Goal: Task Accomplishment & Management: Use online tool/utility

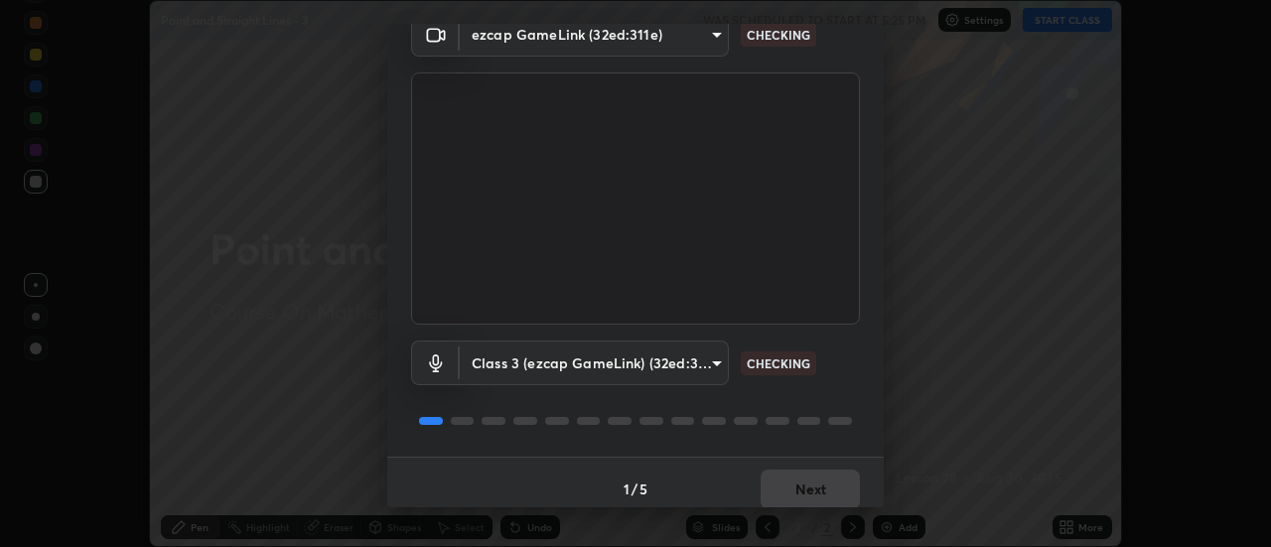
scroll to position [104, 0]
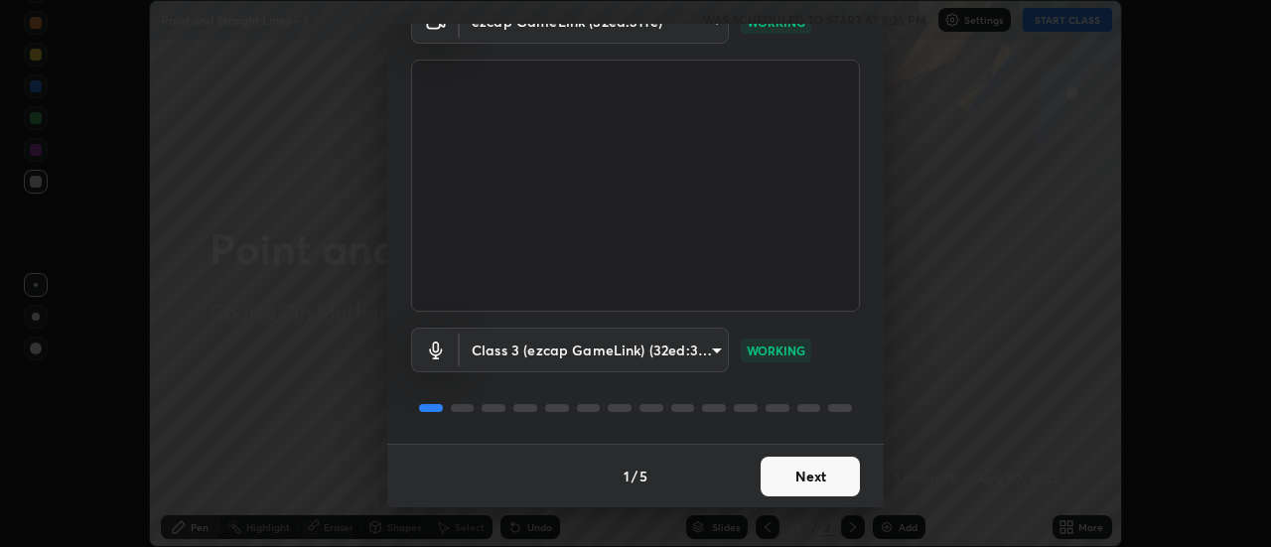
click at [833, 484] on button "Next" at bounding box center [810, 477] width 99 height 40
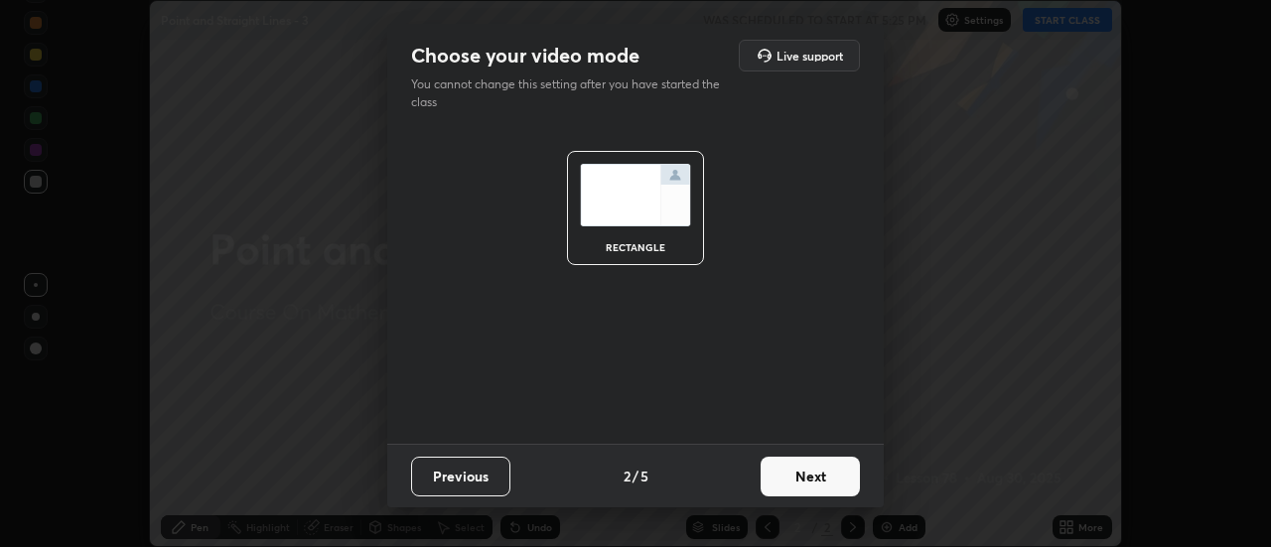
click at [837, 479] on button "Next" at bounding box center [810, 477] width 99 height 40
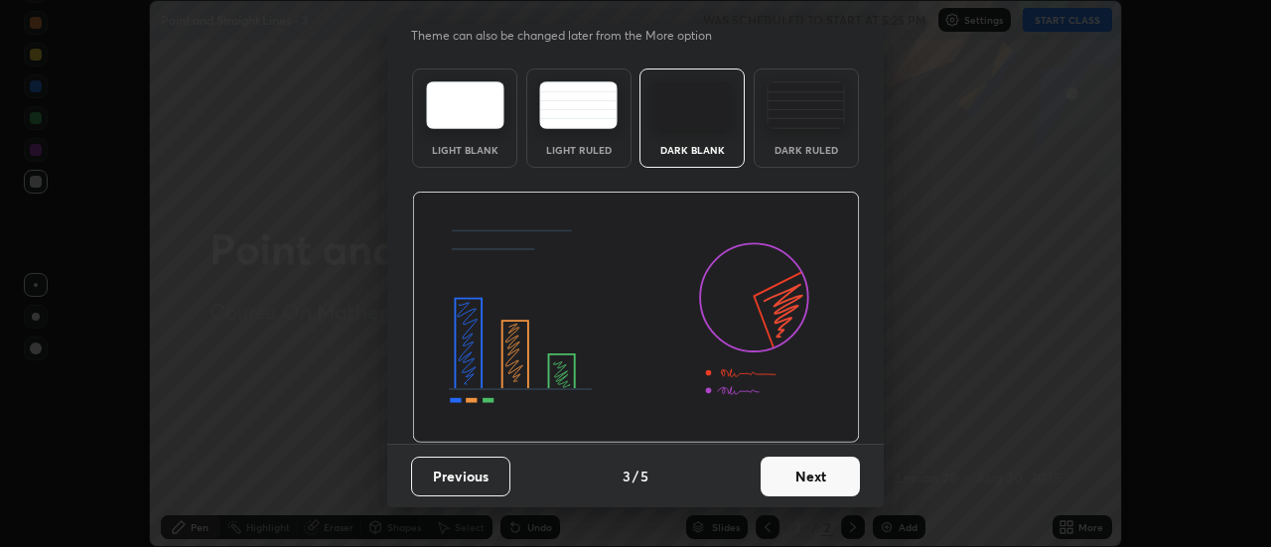
scroll to position [46, 0]
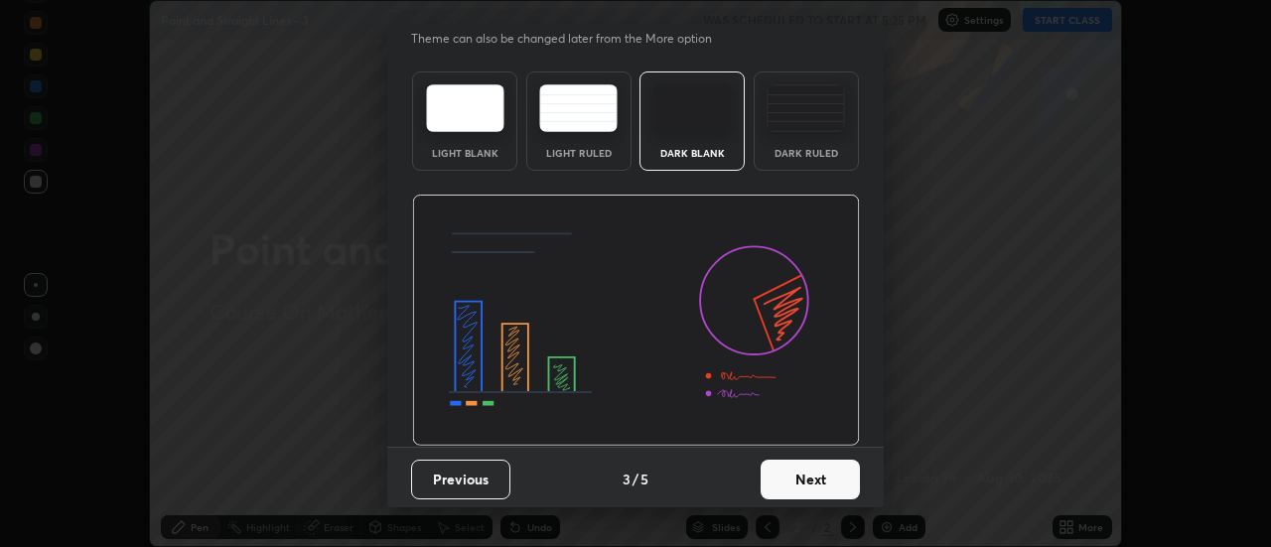
click at [836, 479] on button "Next" at bounding box center [810, 480] width 99 height 40
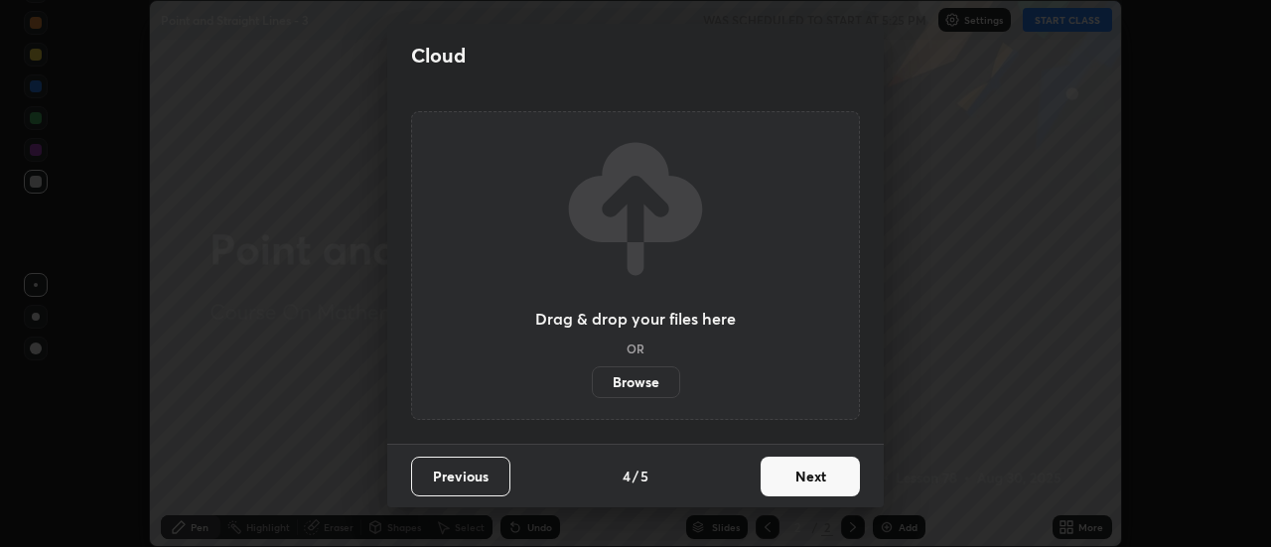
click at [838, 485] on button "Next" at bounding box center [810, 477] width 99 height 40
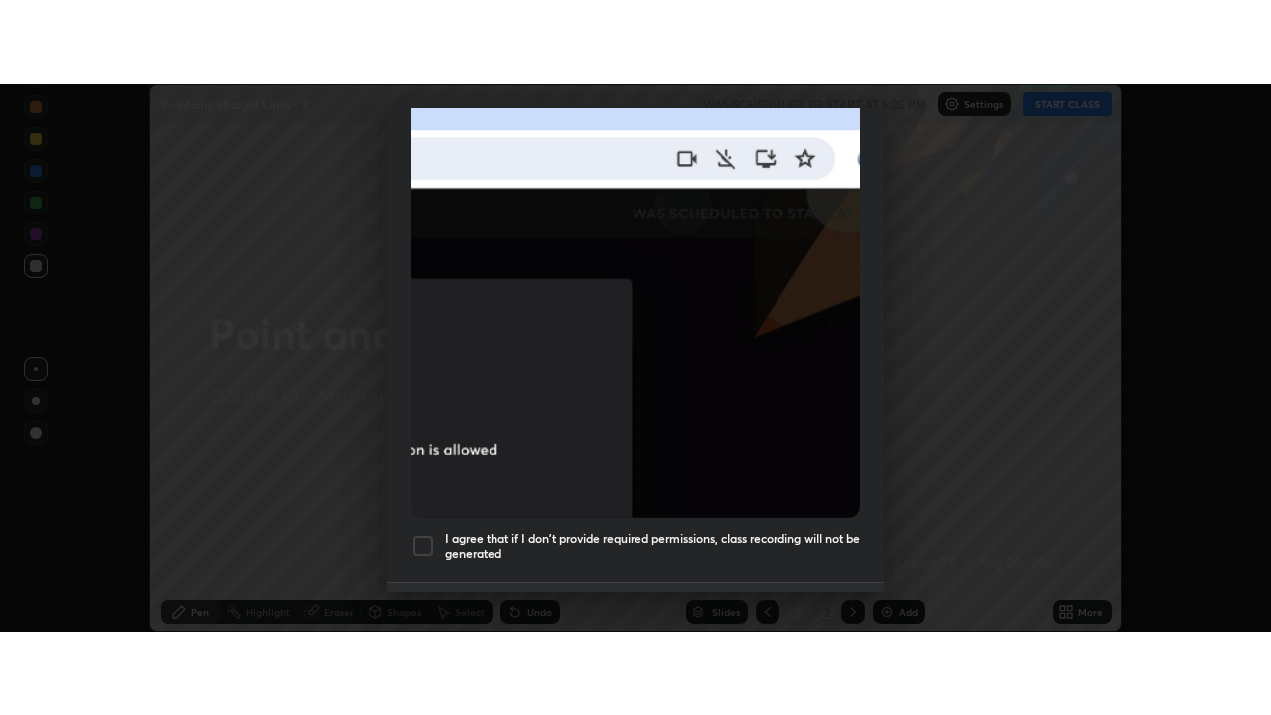
scroll to position [509, 0]
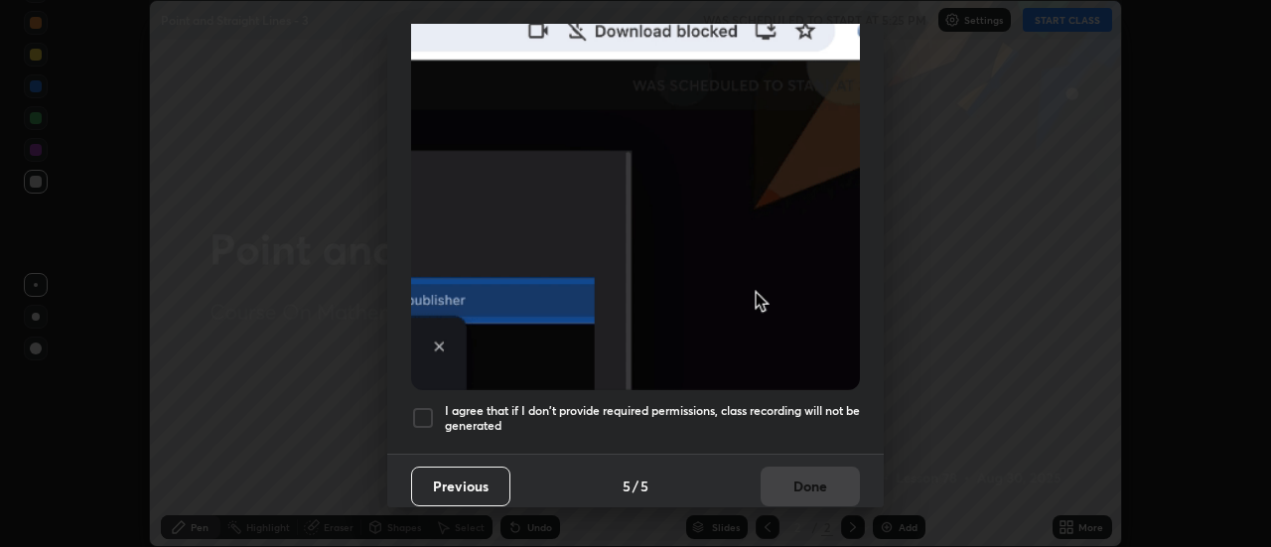
click at [825, 403] on h5 "I agree that if I don't provide required permissions, class recording will not …" at bounding box center [652, 418] width 415 height 31
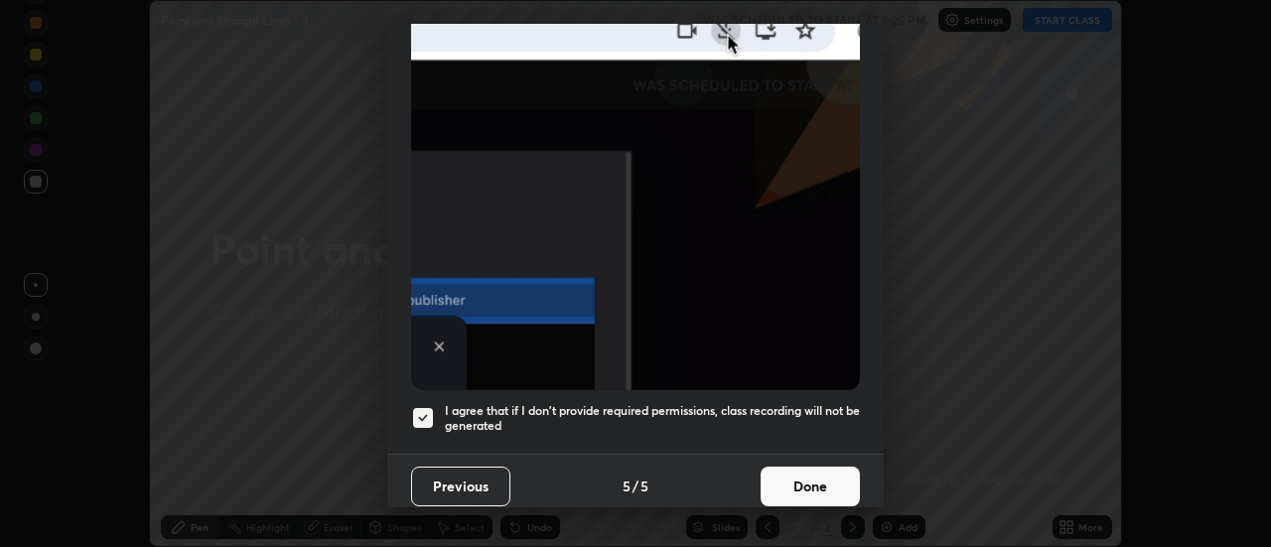
click at [823, 471] on button "Done" at bounding box center [810, 487] width 99 height 40
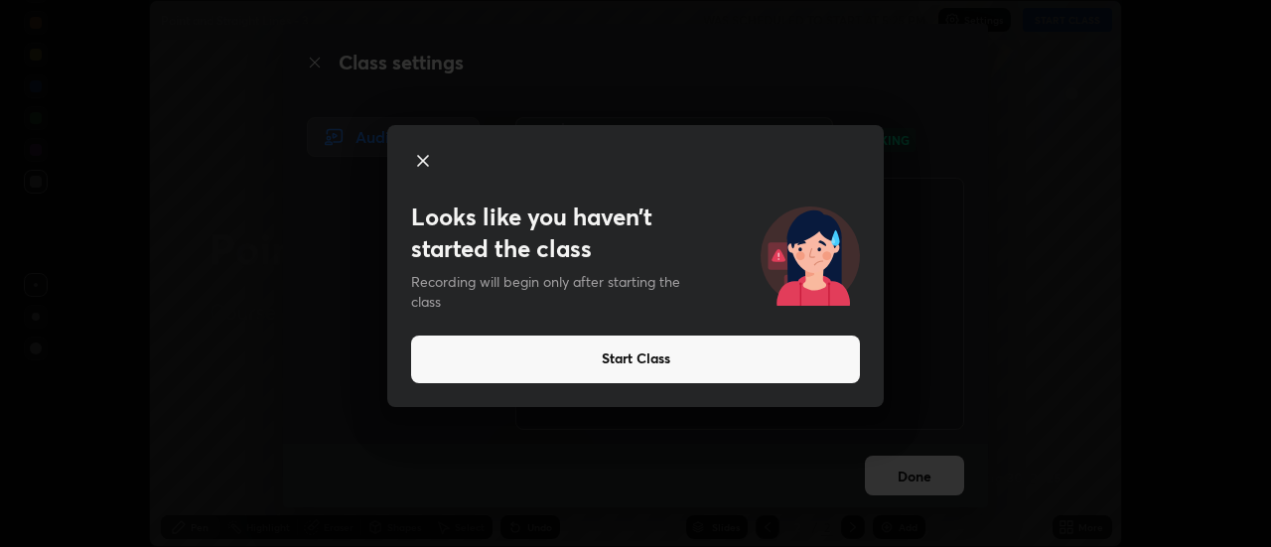
click at [576, 359] on button "Start Class" at bounding box center [635, 360] width 449 height 48
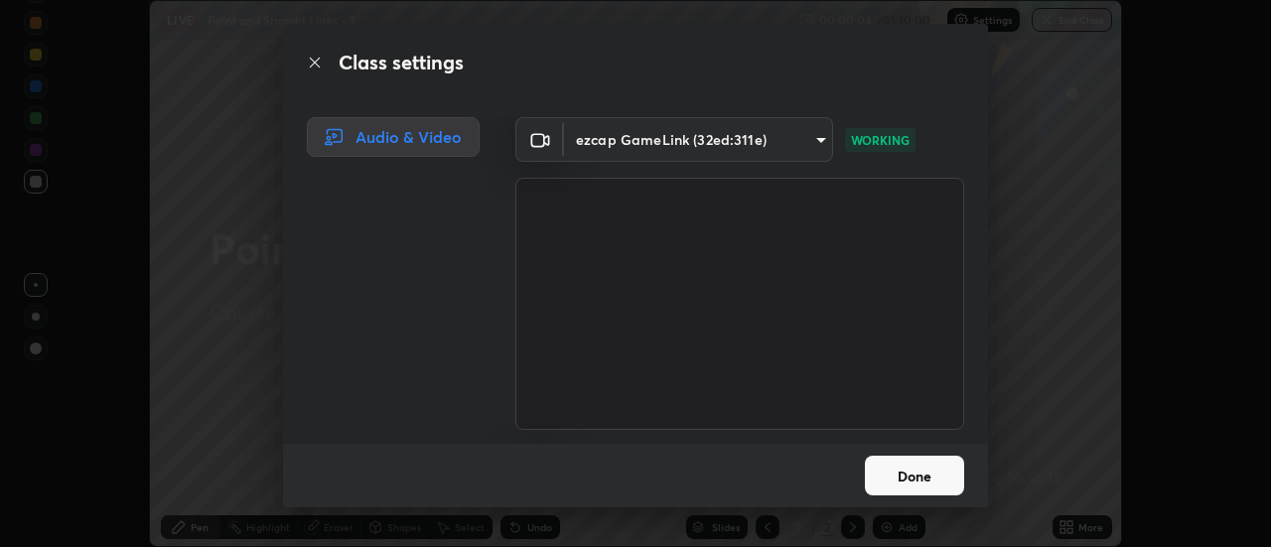
click at [905, 471] on button "Done" at bounding box center [914, 476] width 99 height 40
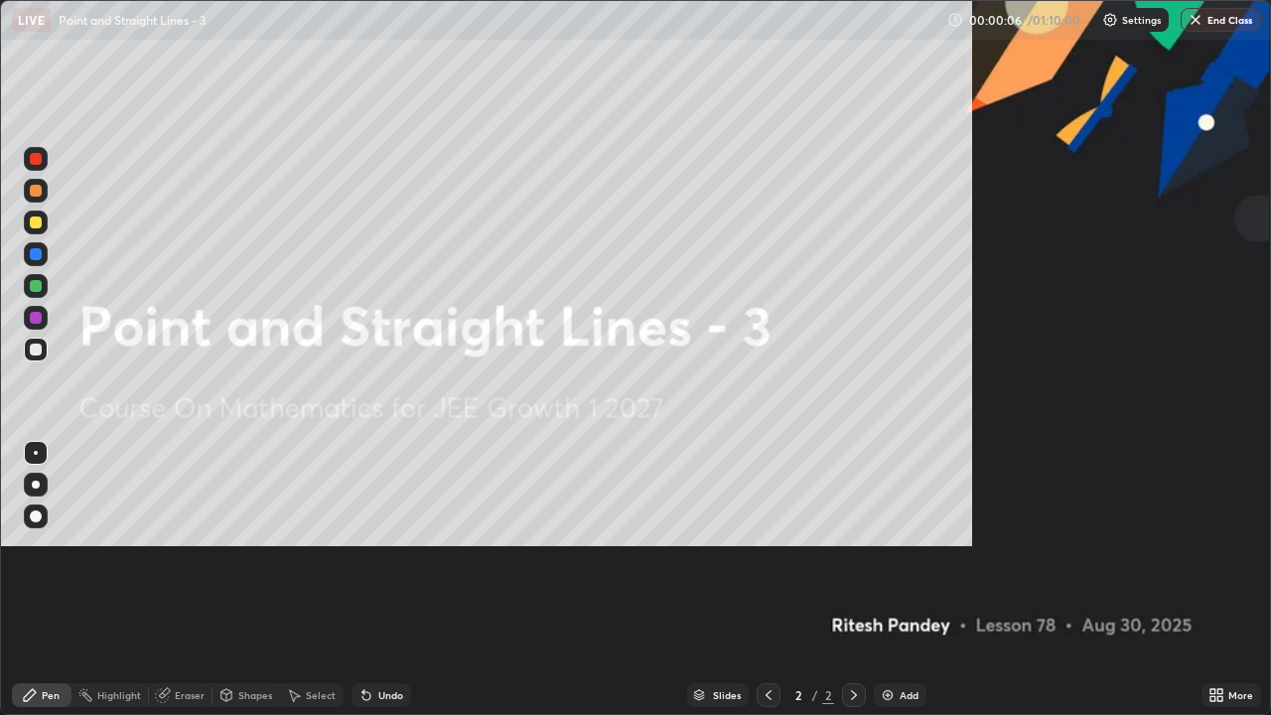
scroll to position [715, 1271]
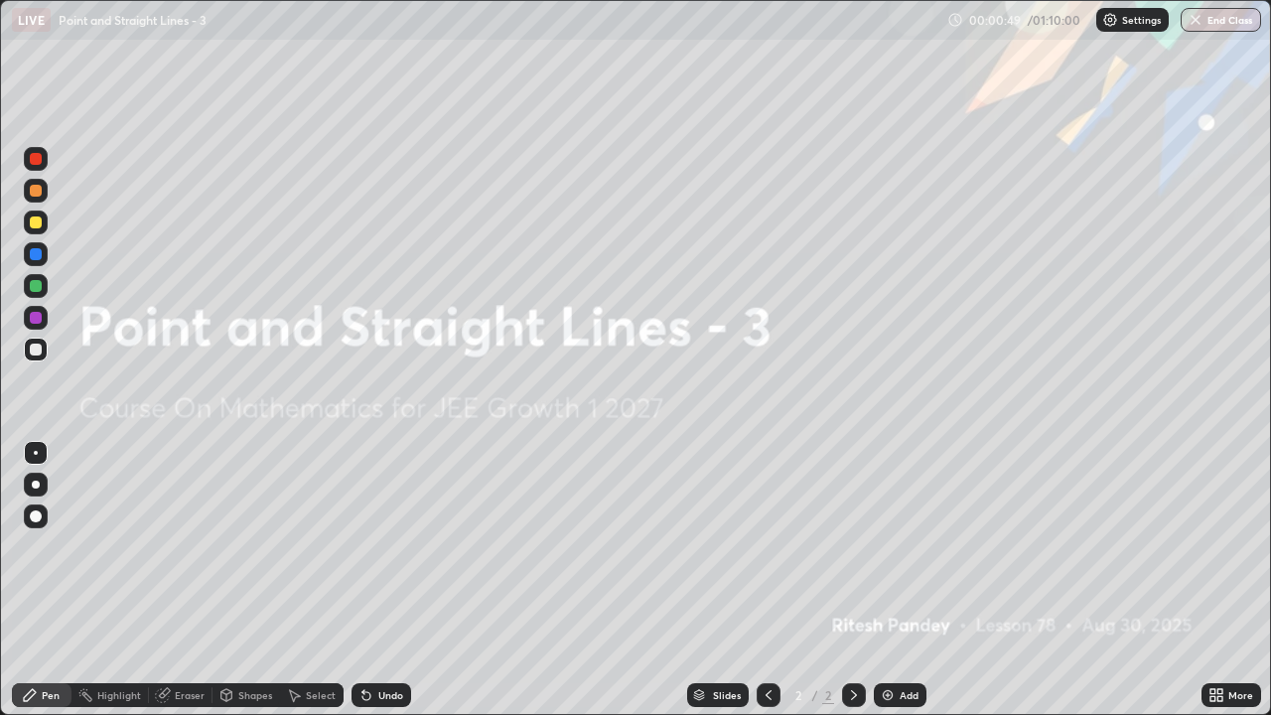
click at [895, 546] on div "Add" at bounding box center [900, 695] width 53 height 24
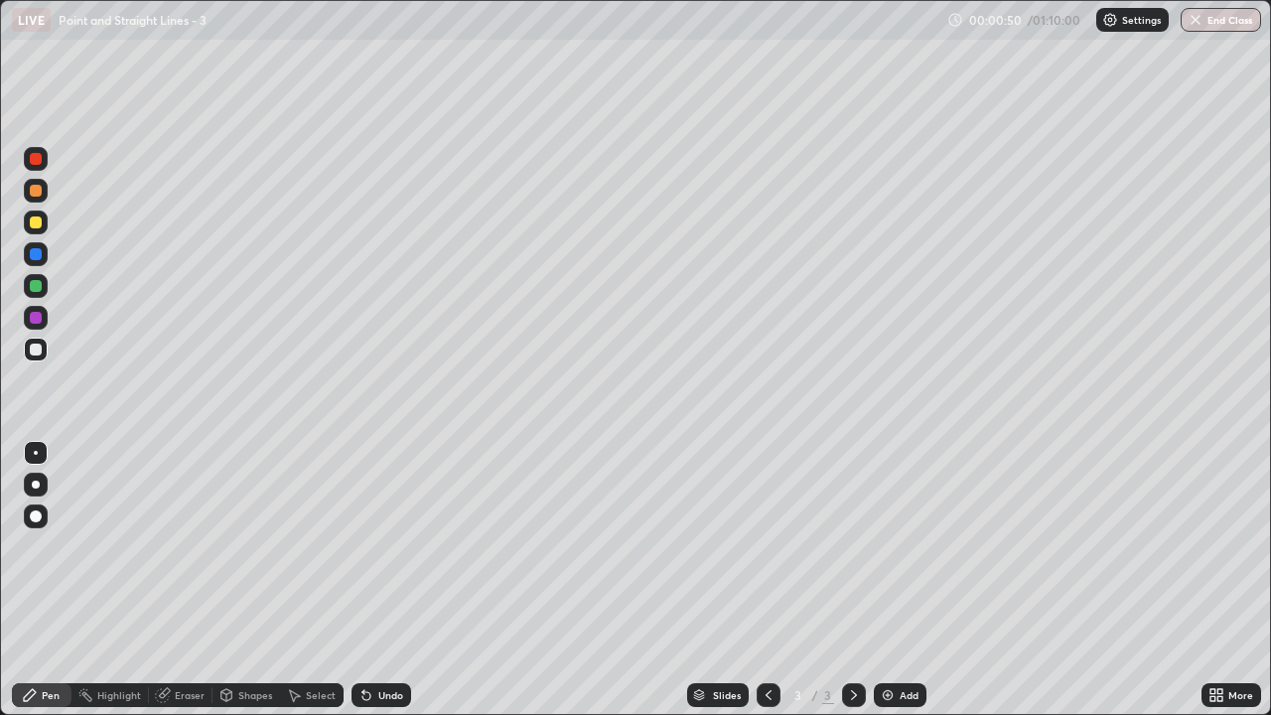
click at [37, 224] on div at bounding box center [36, 222] width 12 height 12
click at [386, 546] on div "Undo" at bounding box center [382, 695] width 60 height 24
click at [377, 546] on div "Undo" at bounding box center [382, 695] width 60 height 24
click at [376, 546] on div "Undo" at bounding box center [382, 695] width 60 height 24
click at [249, 546] on div "Shapes" at bounding box center [255, 695] width 34 height 10
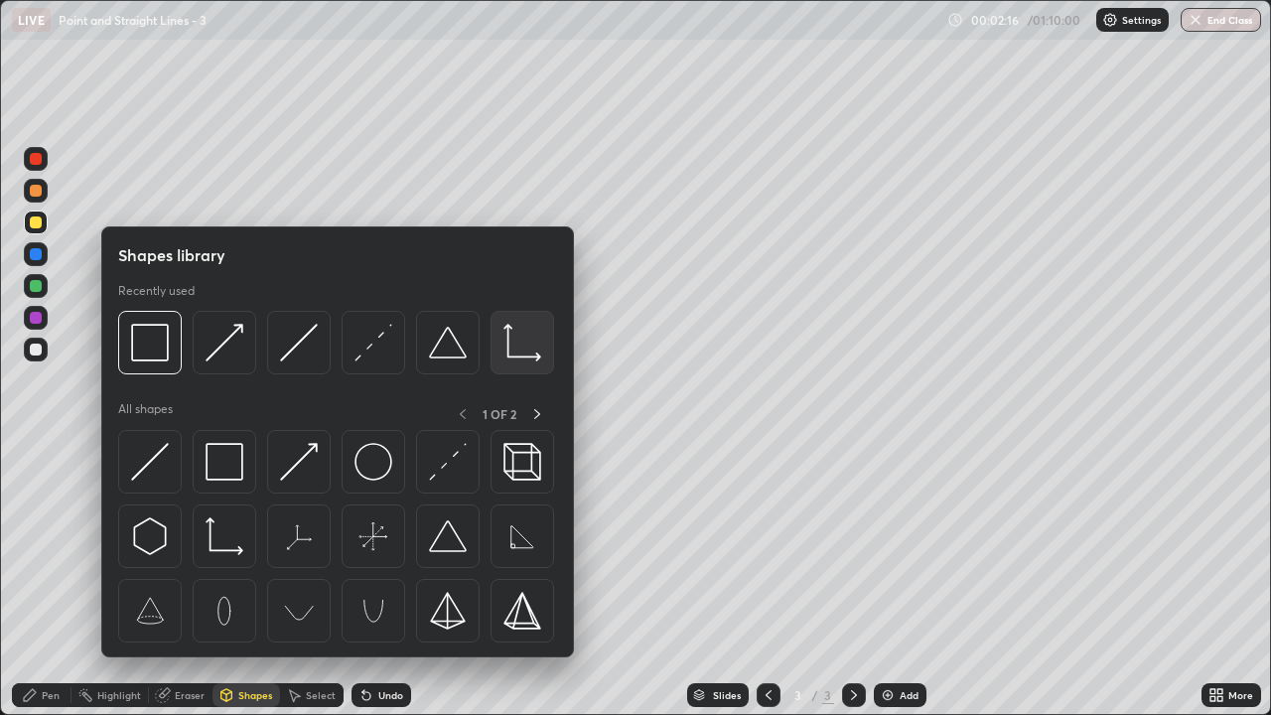
click at [511, 357] on img at bounding box center [522, 343] width 38 height 38
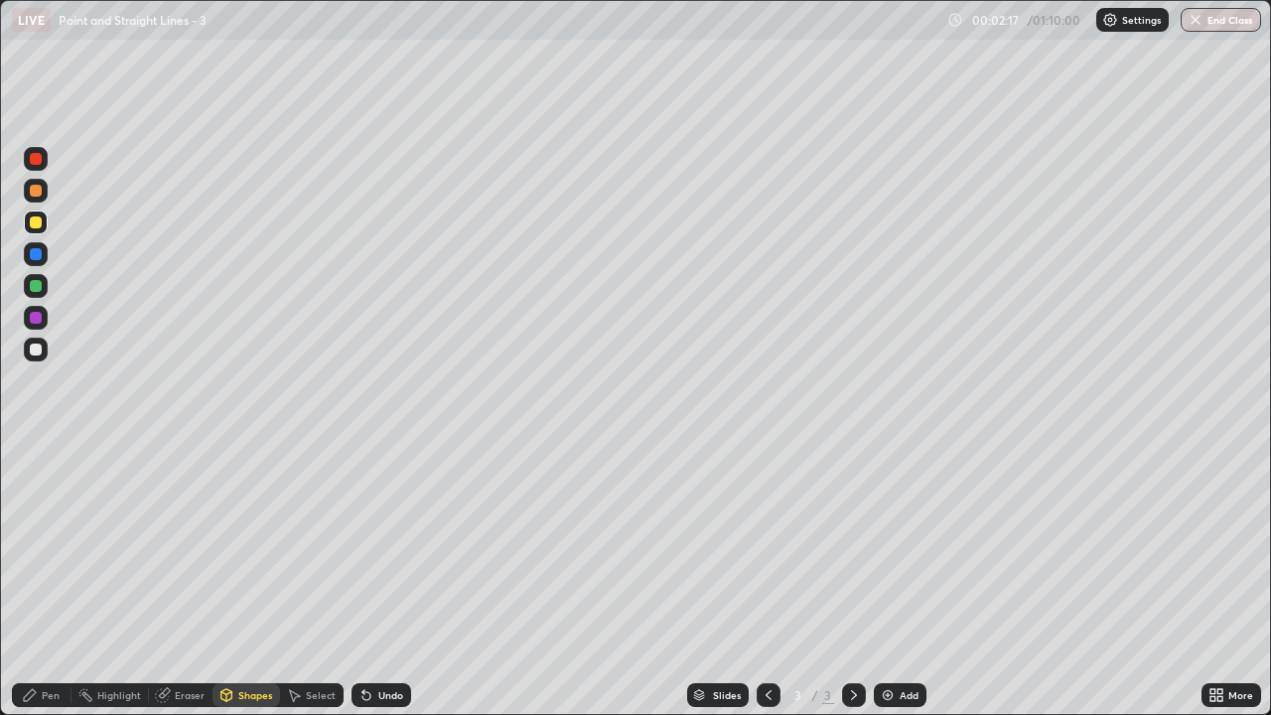
click at [37, 350] on div at bounding box center [36, 350] width 12 height 12
click at [248, 546] on div "Shapes" at bounding box center [255, 695] width 34 height 10
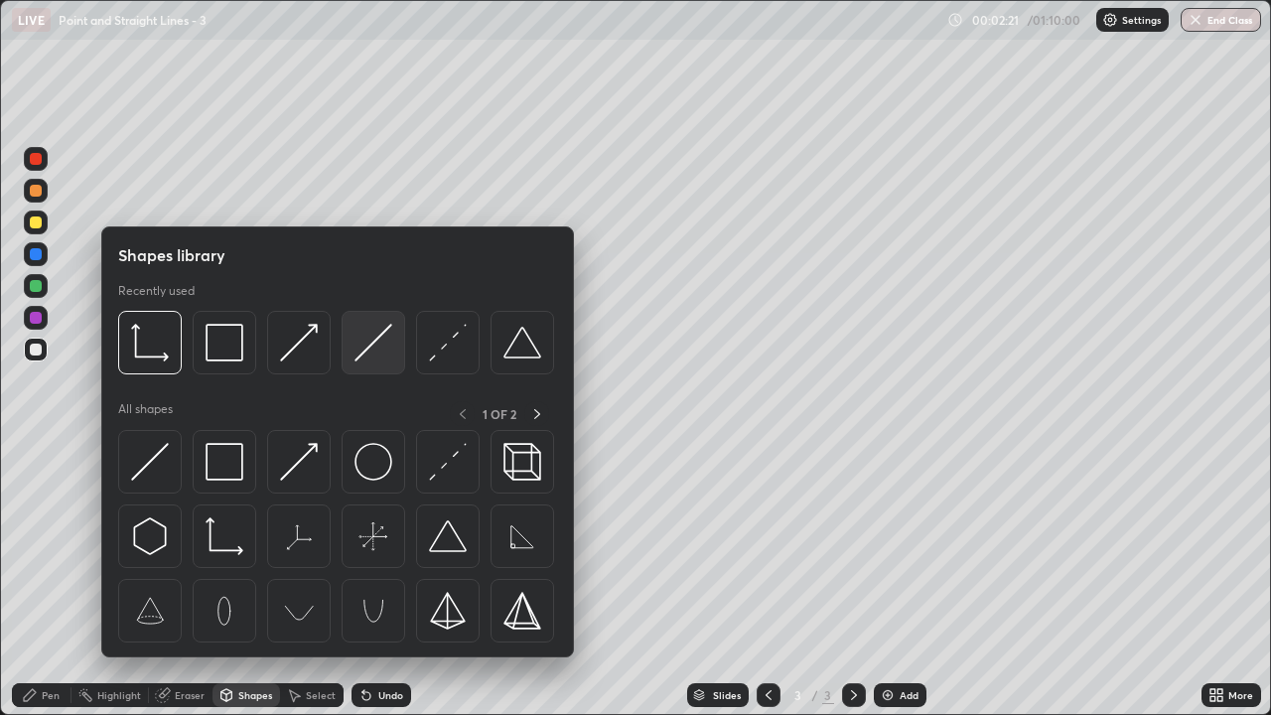
click at [363, 357] on img at bounding box center [374, 343] width 38 height 38
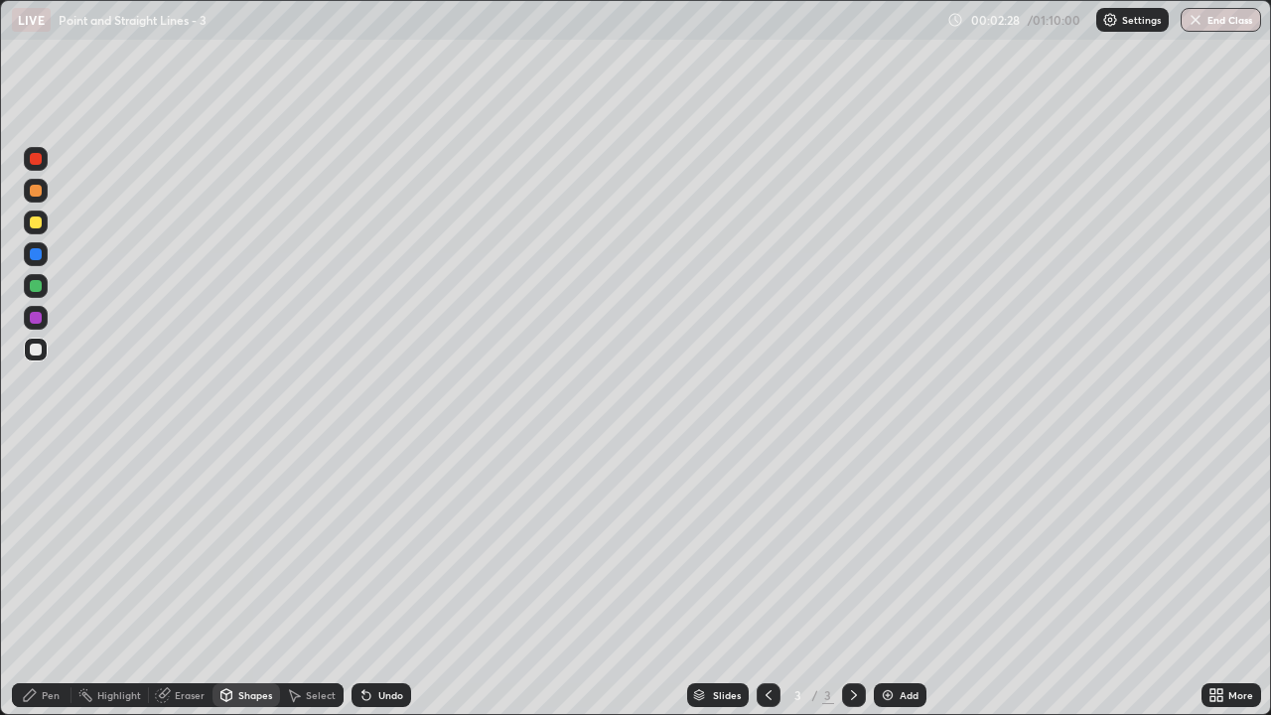
click at [31, 546] on icon at bounding box center [30, 695] width 16 height 16
click at [908, 546] on div "Add" at bounding box center [909, 695] width 19 height 10
click at [37, 222] on div at bounding box center [36, 222] width 12 height 12
click at [31, 348] on div at bounding box center [36, 350] width 12 height 12
click at [379, 546] on div "Undo" at bounding box center [382, 695] width 60 height 24
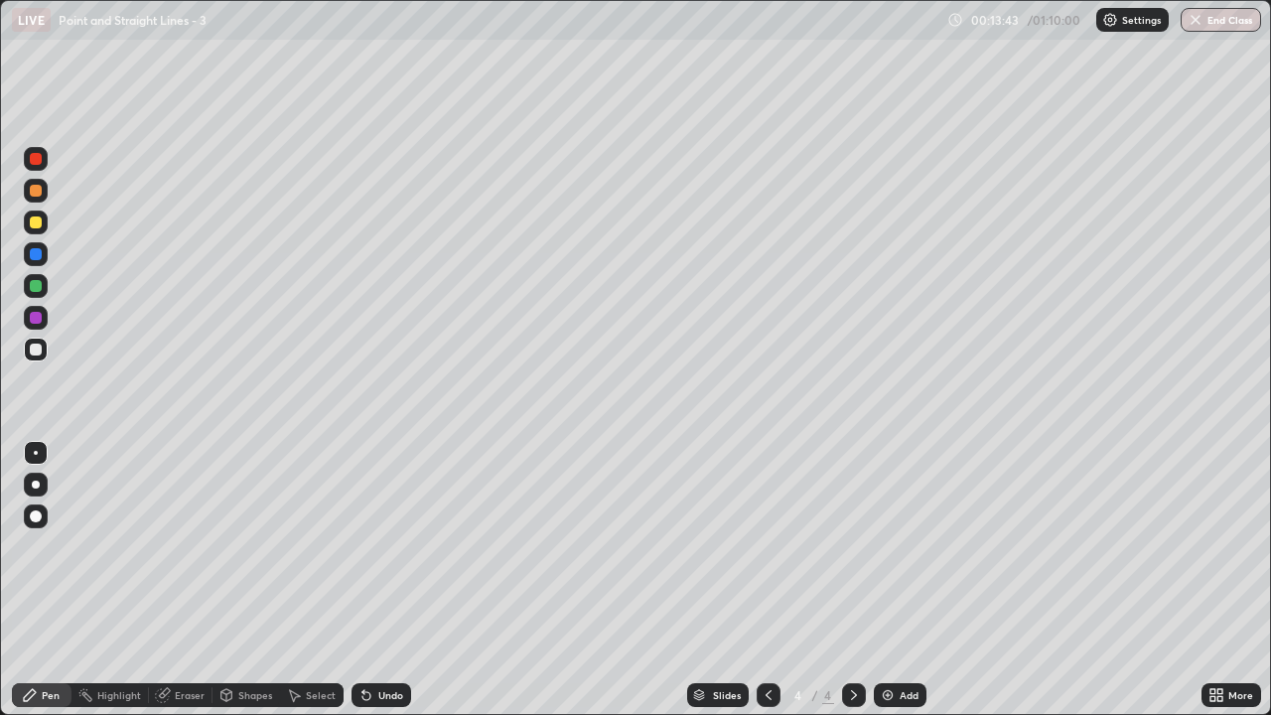
click at [376, 546] on div "Undo" at bounding box center [382, 695] width 60 height 24
click at [369, 546] on icon at bounding box center [366, 695] width 16 height 16
click at [36, 223] on div at bounding box center [36, 222] width 12 height 12
click at [908, 546] on div "Add" at bounding box center [909, 695] width 19 height 10
click at [39, 353] on div at bounding box center [36, 350] width 12 height 12
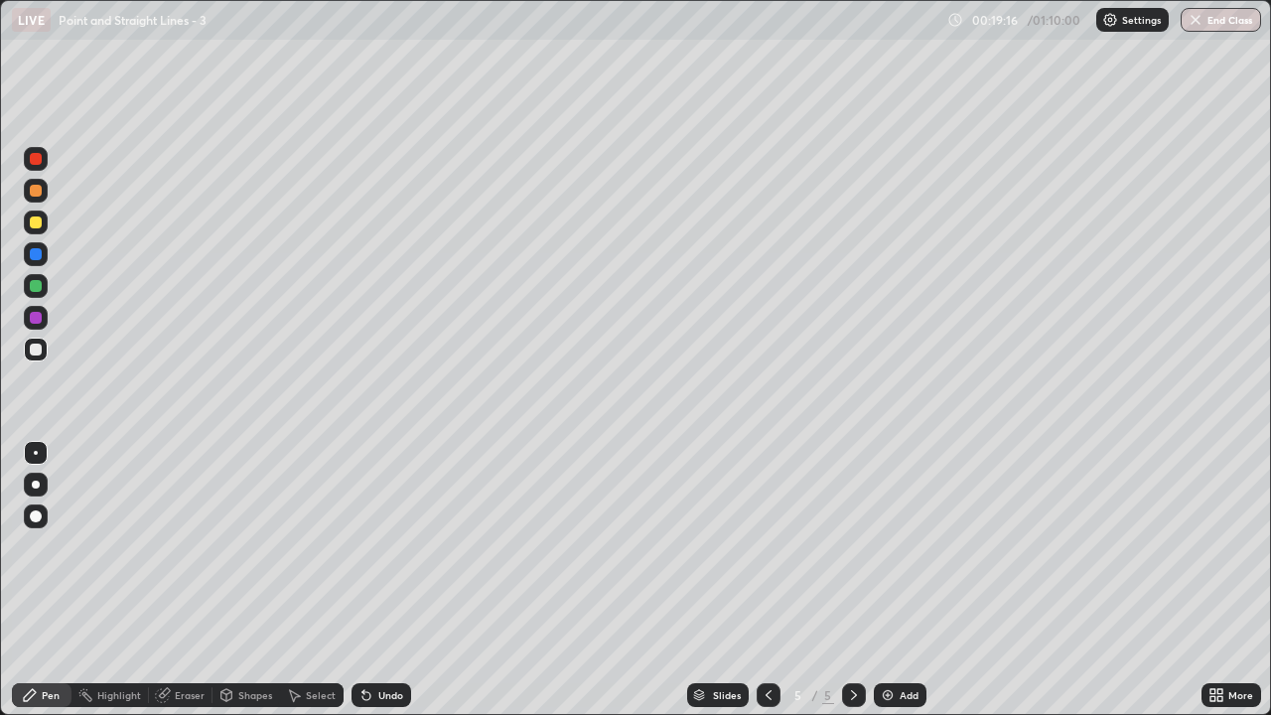
click at [40, 226] on div at bounding box center [36, 222] width 12 height 12
click at [40, 350] on div at bounding box center [36, 350] width 12 height 12
click at [893, 546] on img at bounding box center [888, 695] width 16 height 16
click at [39, 225] on div at bounding box center [36, 222] width 12 height 12
click at [36, 350] on div at bounding box center [36, 350] width 12 height 12
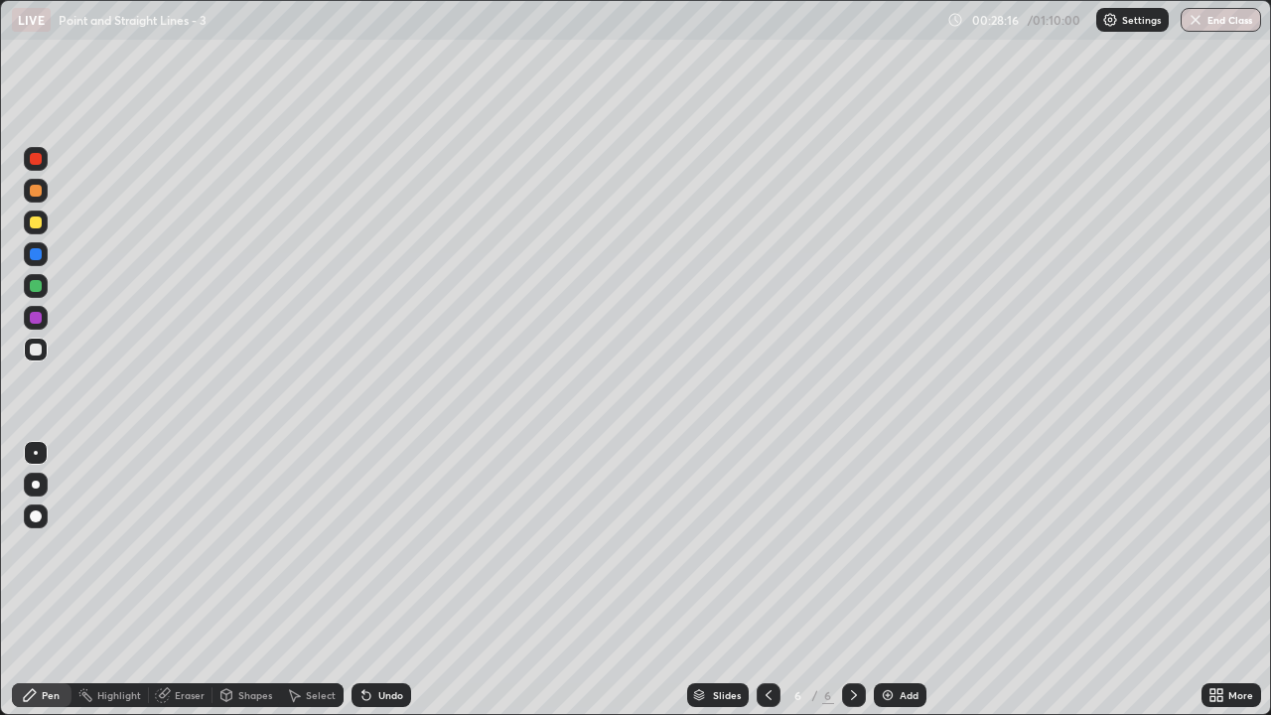
click at [32, 286] on div at bounding box center [36, 286] width 12 height 12
click at [38, 351] on div at bounding box center [36, 350] width 12 height 12
click at [37, 227] on div at bounding box center [36, 222] width 12 height 12
click at [35, 350] on div at bounding box center [36, 350] width 12 height 12
click at [44, 288] on div at bounding box center [36, 286] width 24 height 24
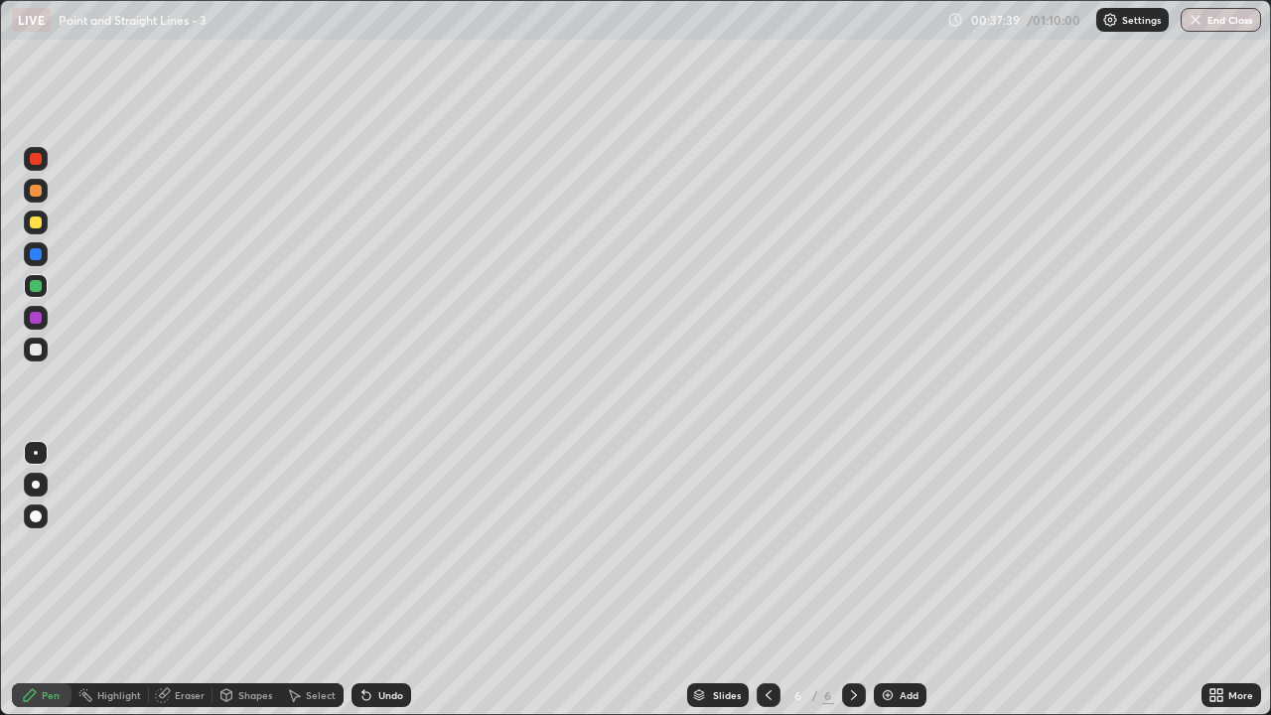
click at [34, 355] on div at bounding box center [36, 350] width 12 height 12
click at [392, 546] on div "Undo" at bounding box center [390, 695] width 25 height 10
click at [893, 546] on img at bounding box center [888, 695] width 16 height 16
click at [38, 227] on div at bounding box center [36, 222] width 12 height 12
click at [35, 351] on div at bounding box center [36, 350] width 12 height 12
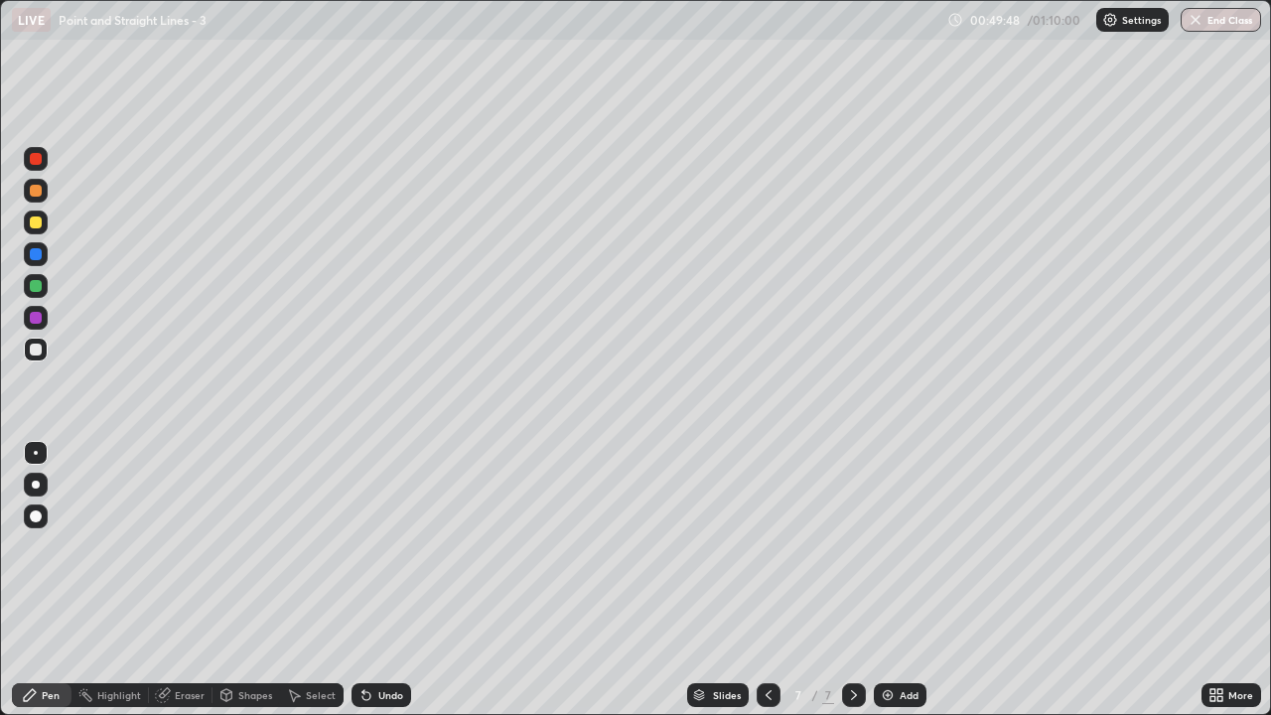
click at [380, 546] on div "Undo" at bounding box center [382, 695] width 60 height 24
click at [390, 546] on div "Undo" at bounding box center [390, 695] width 25 height 10
click at [386, 546] on div "Undo" at bounding box center [390, 695] width 25 height 10
click at [388, 546] on div "Undo" at bounding box center [390, 695] width 25 height 10
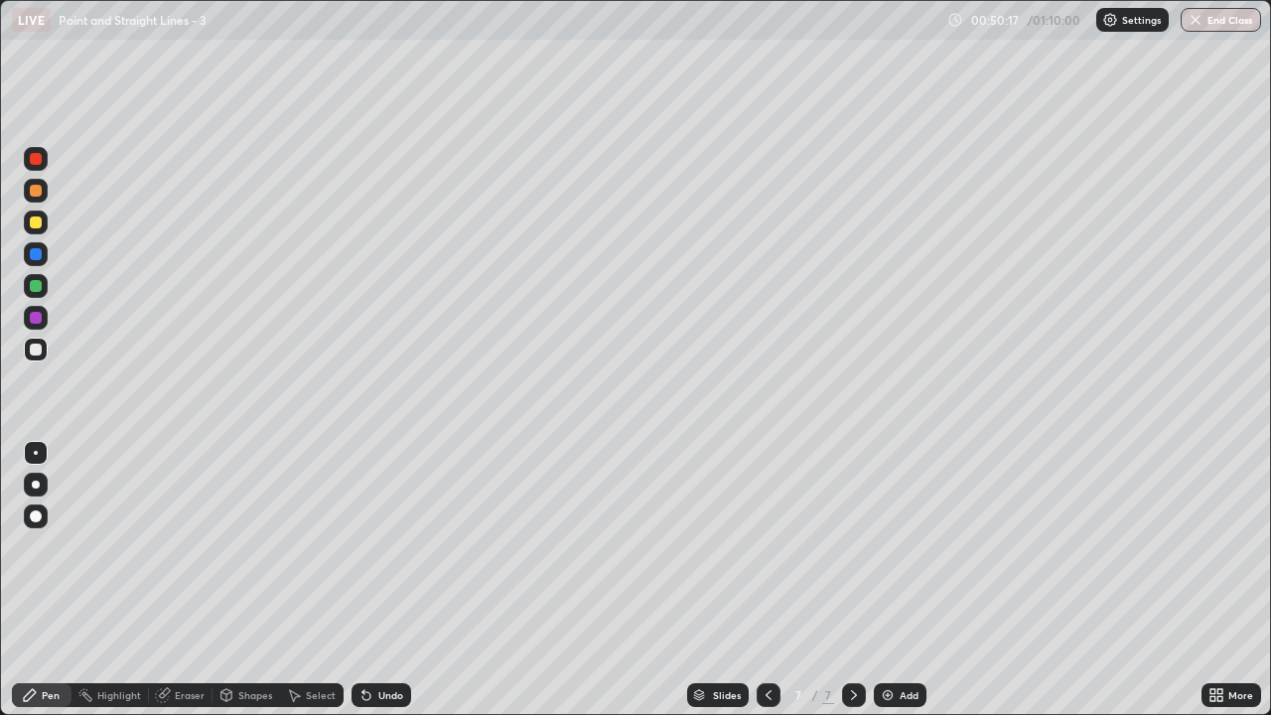
click at [388, 546] on div "Undo" at bounding box center [390, 695] width 25 height 10
click at [897, 546] on div "Add" at bounding box center [900, 695] width 53 height 24
click at [34, 225] on div at bounding box center [36, 222] width 12 height 12
click at [236, 546] on div "Shapes" at bounding box center [247, 695] width 68 height 24
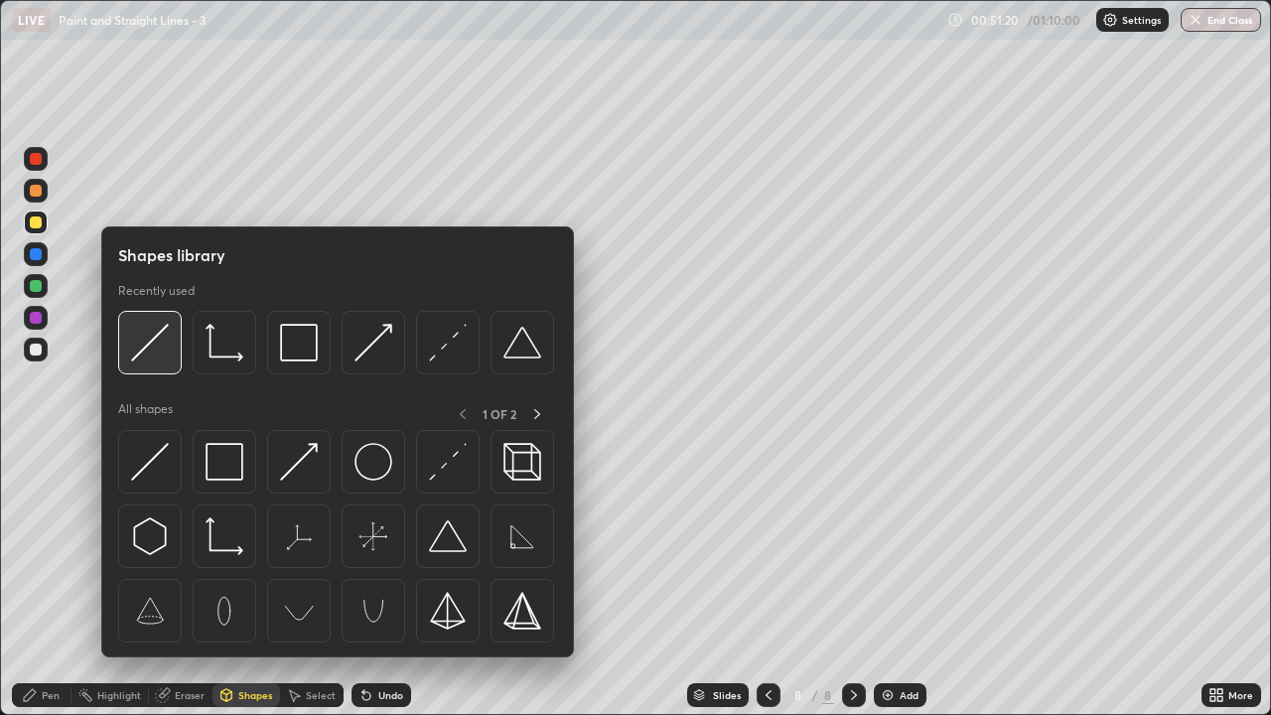
click at [151, 348] on img at bounding box center [150, 343] width 38 height 38
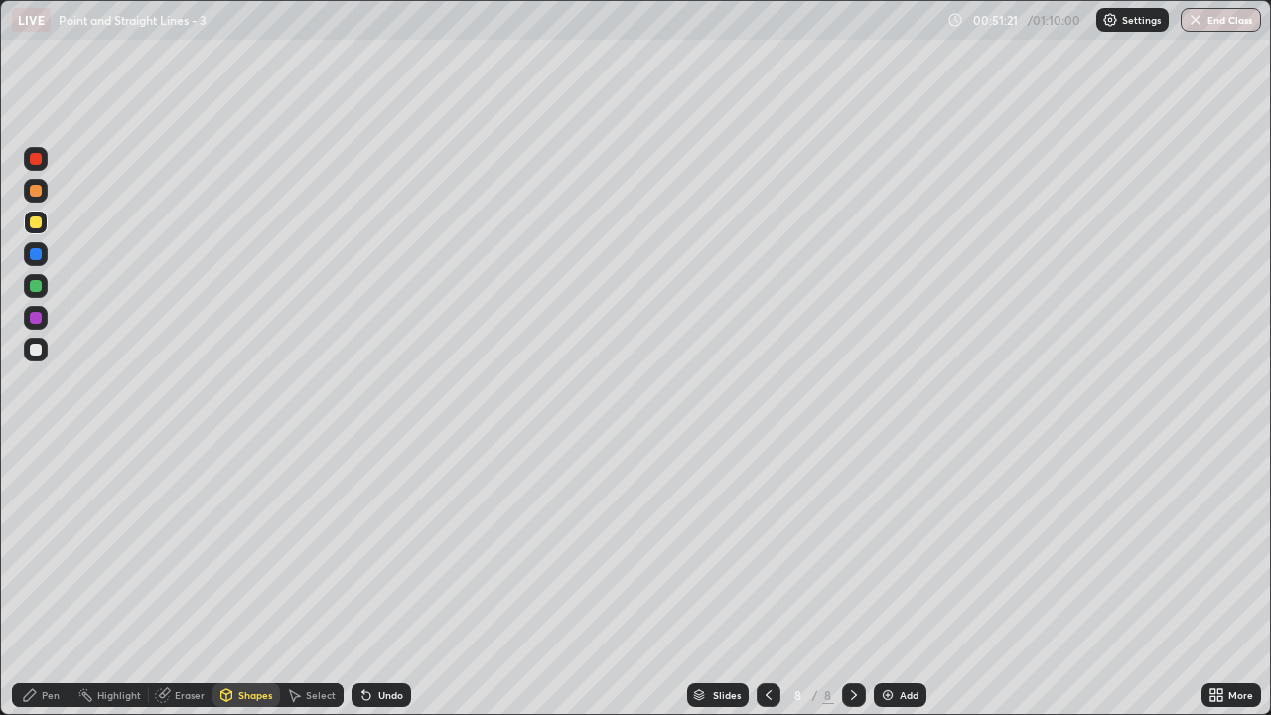
click at [36, 352] on div at bounding box center [36, 350] width 12 height 12
click at [52, 546] on div "Pen" at bounding box center [51, 695] width 18 height 10
click at [236, 546] on div "Shapes" at bounding box center [247, 695] width 68 height 24
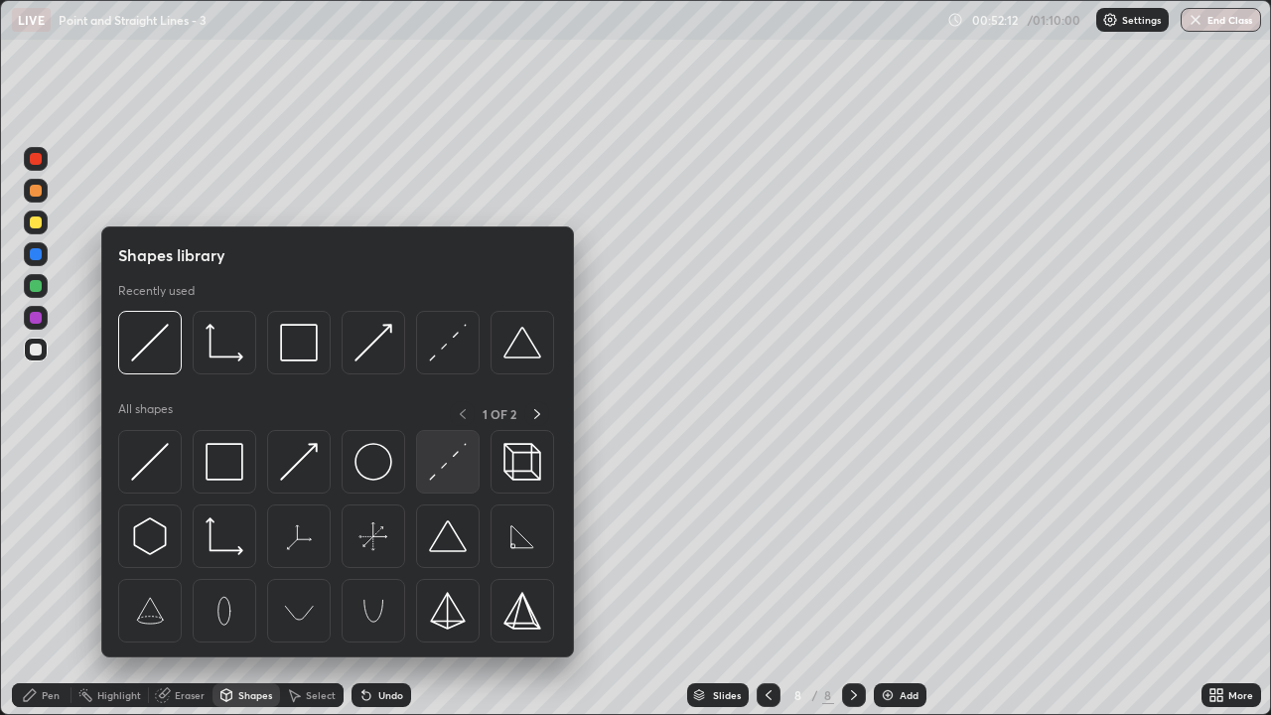
click at [433, 477] on img at bounding box center [448, 462] width 38 height 38
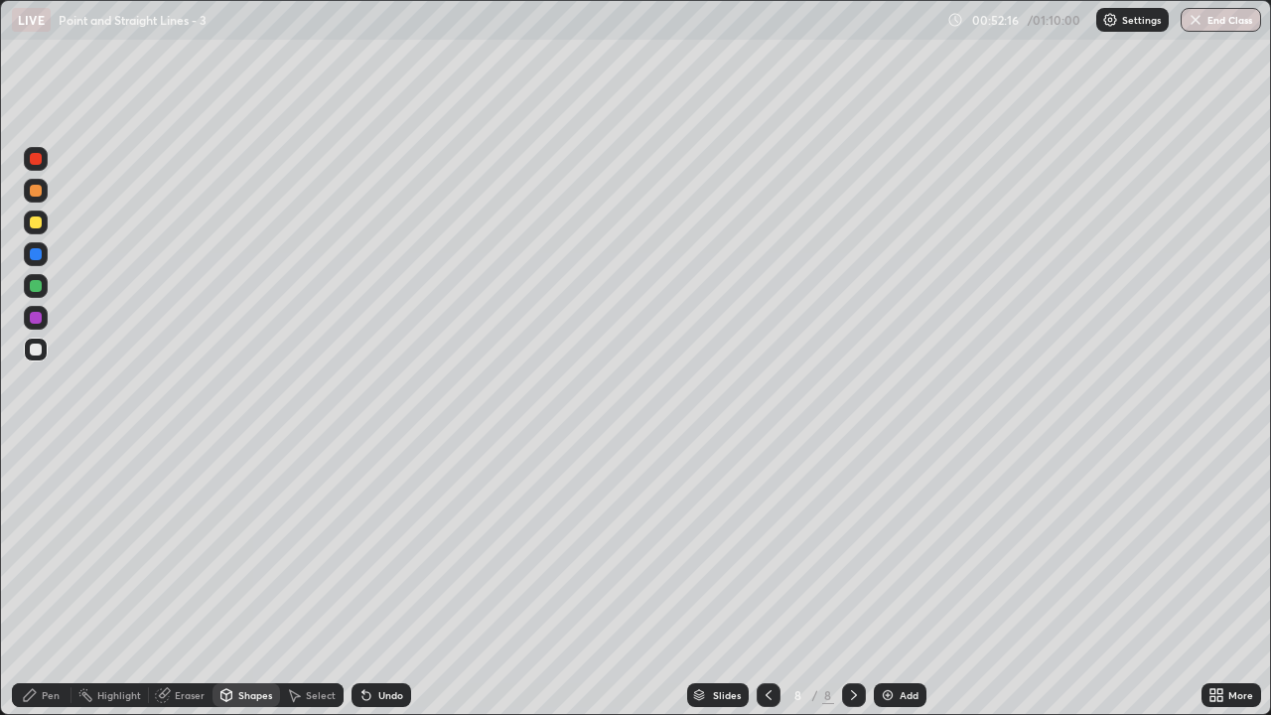
click at [40, 546] on div "Pen" at bounding box center [42, 695] width 60 height 24
click at [900, 546] on div "Add" at bounding box center [909, 695] width 19 height 10
click at [38, 225] on div at bounding box center [36, 222] width 12 height 12
click at [373, 546] on div "Undo" at bounding box center [382, 695] width 60 height 24
click at [374, 546] on div "Undo" at bounding box center [382, 695] width 60 height 24
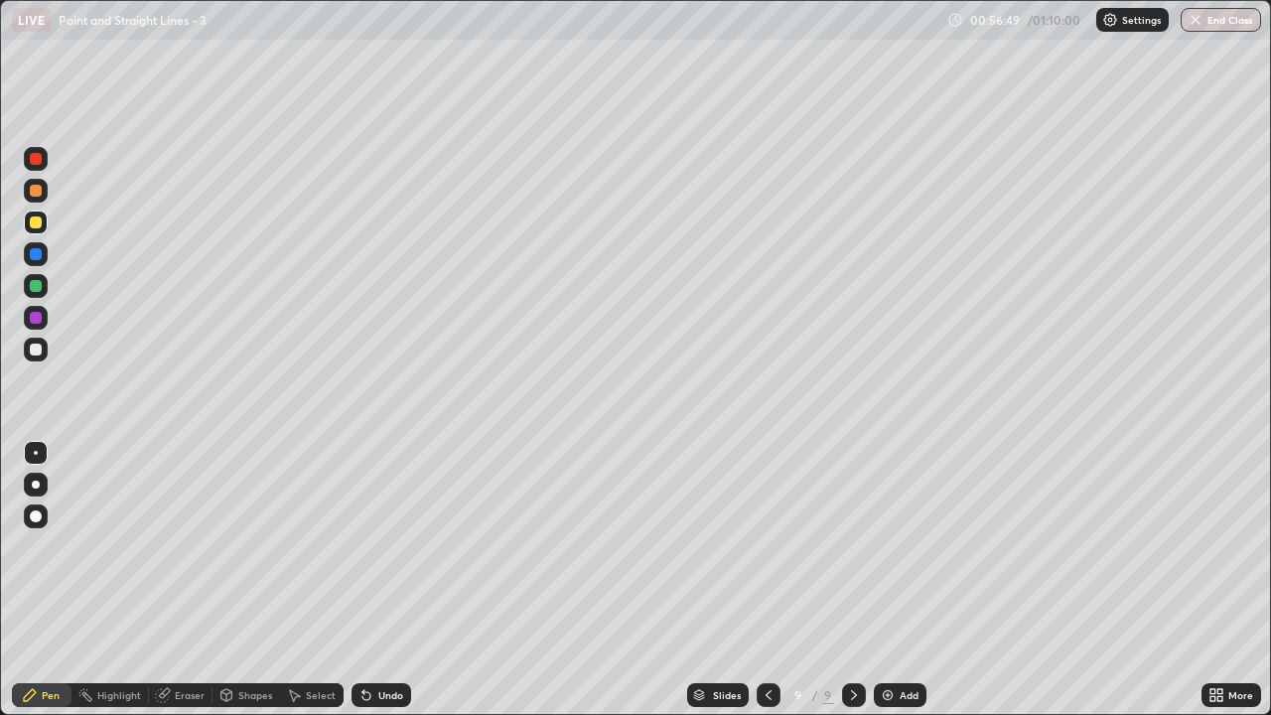
click at [43, 352] on div at bounding box center [36, 350] width 24 height 24
click at [36, 223] on div at bounding box center [36, 222] width 12 height 12
click at [896, 546] on div "Add" at bounding box center [900, 695] width 53 height 24
click at [1231, 13] on button "End Class" at bounding box center [1221, 20] width 80 height 24
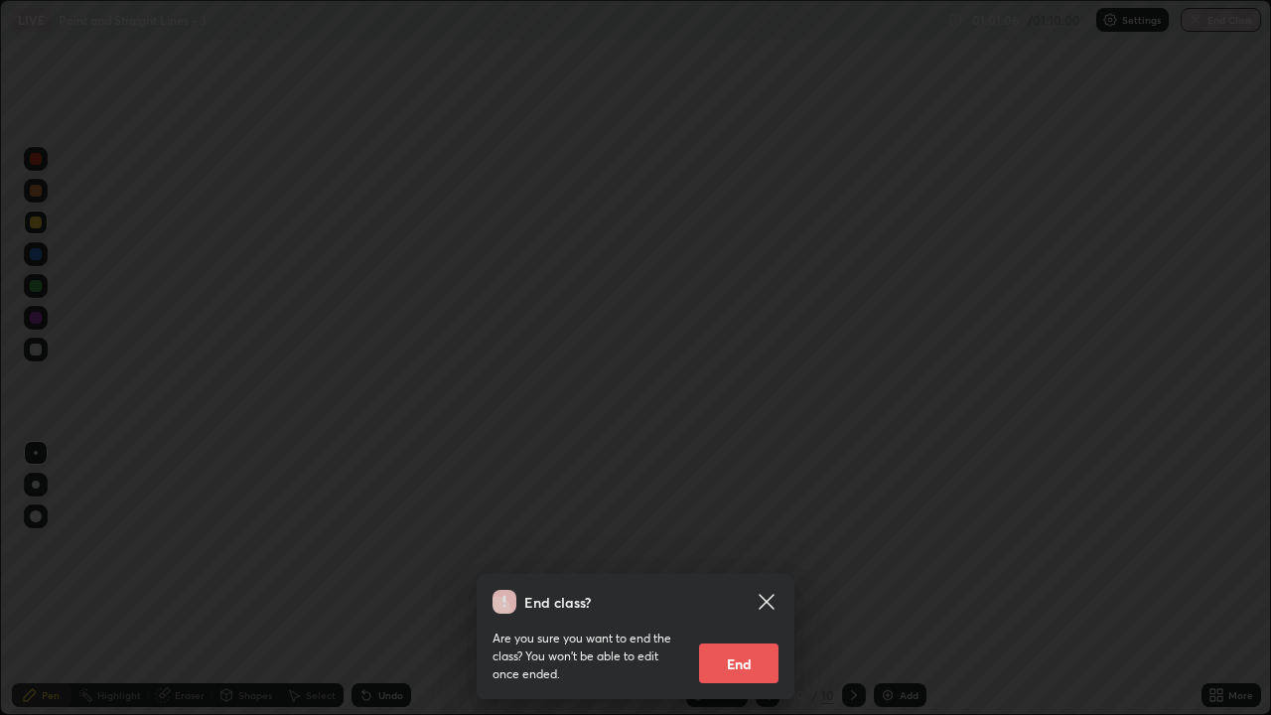
click at [761, 546] on button "End" at bounding box center [738, 663] width 79 height 40
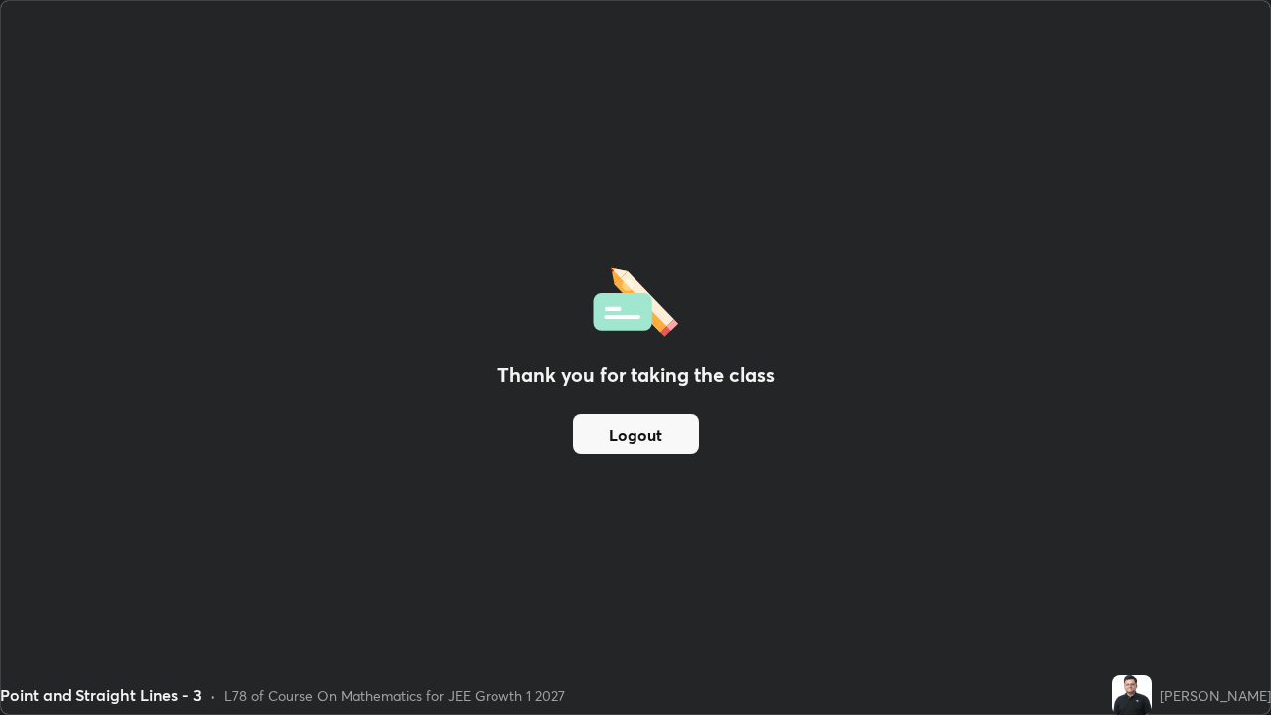
click at [663, 431] on button "Logout" at bounding box center [636, 434] width 126 height 40
